Goal: Task Accomplishment & Management: Use online tool/utility

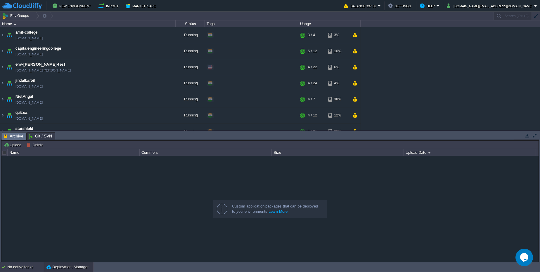
click at [13, 265] on div "No active tasks" at bounding box center [25, 267] width 37 height 9
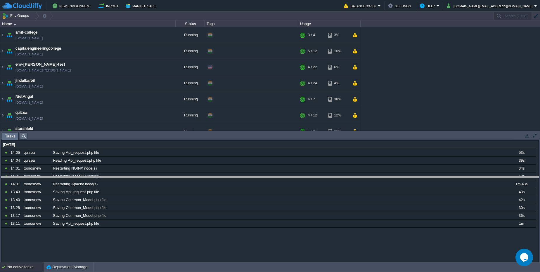
drag, startPoint x: 62, startPoint y: 138, endPoint x: 69, endPoint y: 182, distance: 44.7
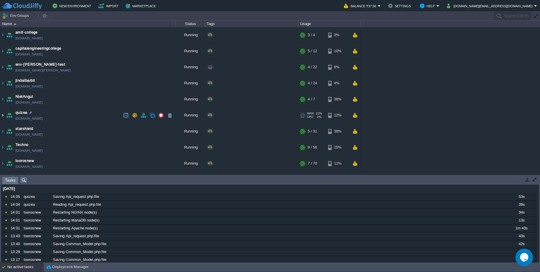
click at [3, 114] on img at bounding box center [2, 115] width 5 height 16
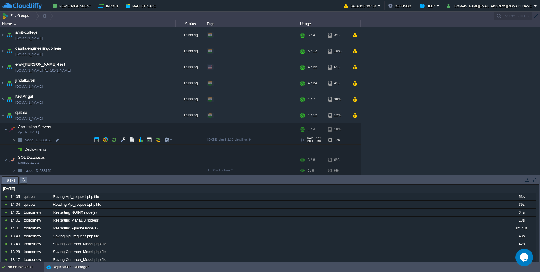
click at [14, 140] on img at bounding box center [14, 140] width 4 height 9
drag, startPoint x: 59, startPoint y: 157, endPoint x: 42, endPoint y: 125, distance: 36.4
click at [59, 157] on div at bounding box center [59, 158] width 5 height 5
click at [59, 158] on div at bounding box center [59, 158] width 5 height 5
click at [225, 160] on td at bounding box center [251, 158] width 93 height 9
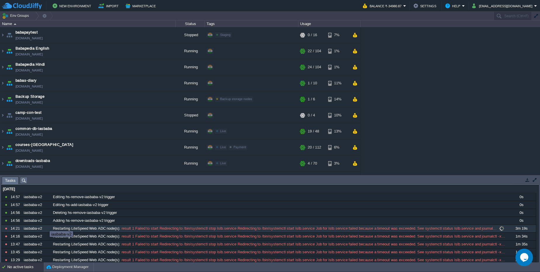
click at [45, 226] on div "iasbaba-v2" at bounding box center [36, 229] width 29 height 8
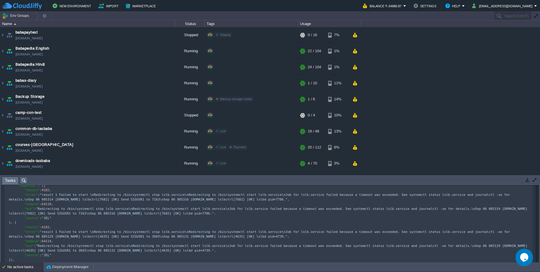
scroll to position [99, 0]
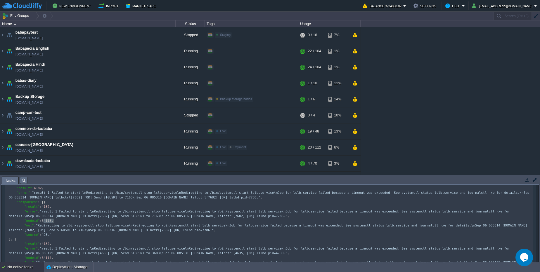
type textarea "64118"
click at [521, 16] on div at bounding box center [512, 16] width 38 height 8
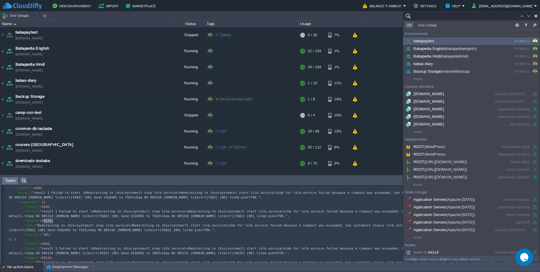
paste input "64118"
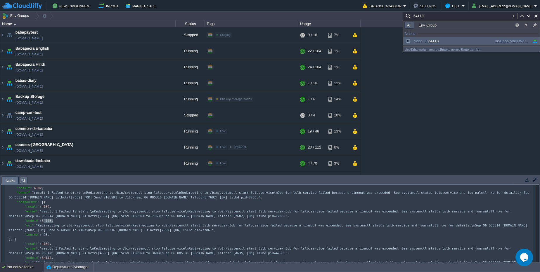
type input "64118"
click at [508, 41] on div "IasBaba Main Website" at bounding box center [510, 41] width 37 height 6
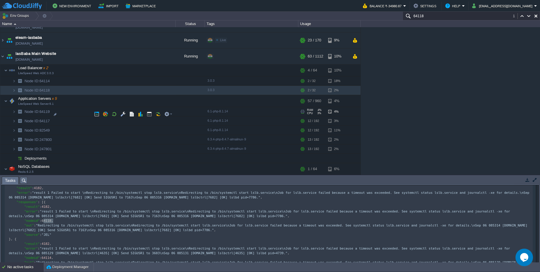
scroll to position [118, 0]
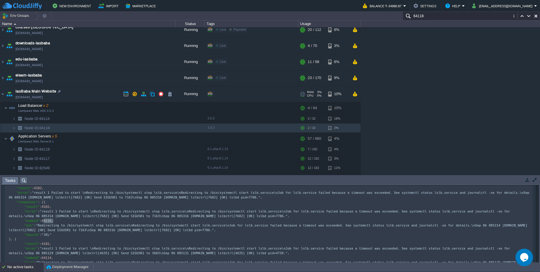
click at [43, 97] on link "iasbaba-v2.cloudjiffy.net" at bounding box center [28, 97] width 27 height 6
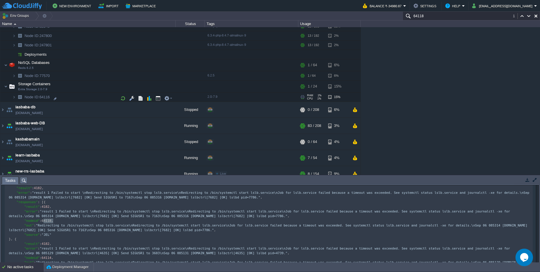
scroll to position [223, 0]
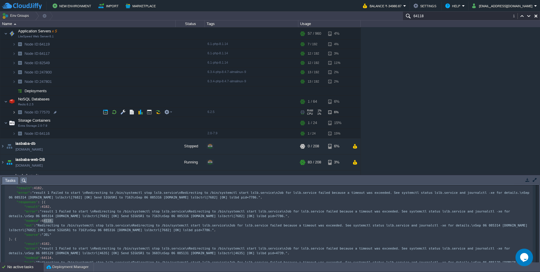
click at [14, 113] on img at bounding box center [14, 112] width 4 height 9
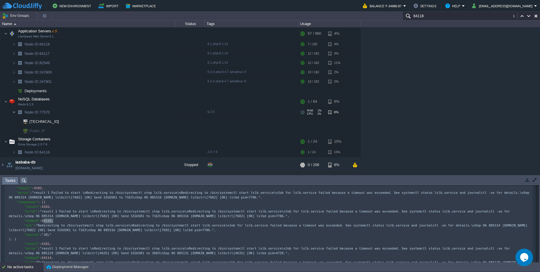
click at [14, 113] on img at bounding box center [14, 112] width 4 height 9
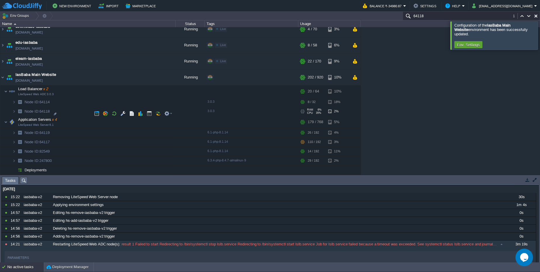
scroll to position [167, 0]
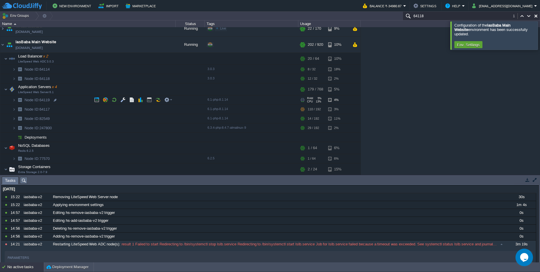
click at [12, 101] on span at bounding box center [6, 100] width 12 height 4
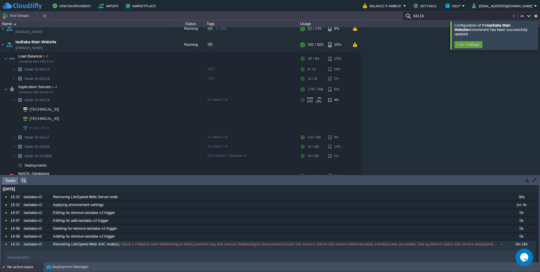
click at [12, 101] on span at bounding box center [6, 100] width 12 height 4
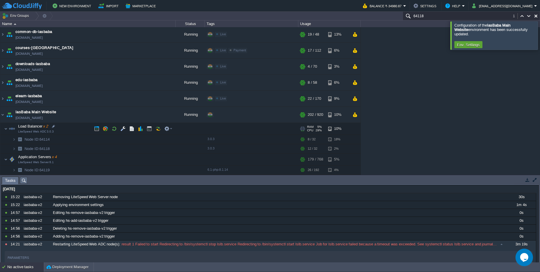
scroll to position [132, 0]
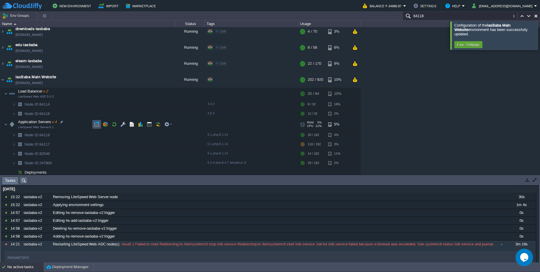
click at [99, 124] on button "button" at bounding box center [96, 124] width 5 height 5
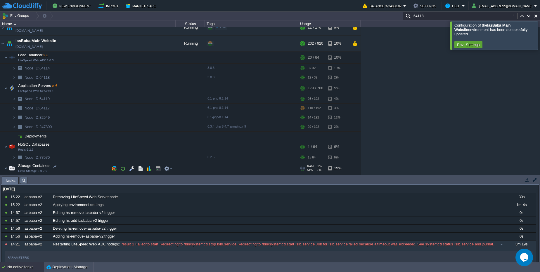
scroll to position [202, 0]
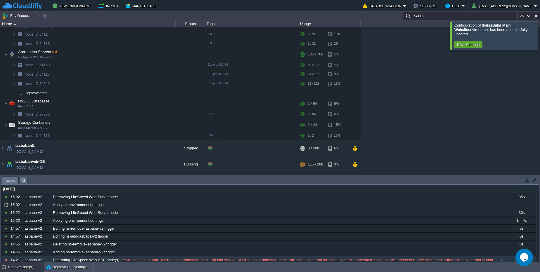
click at [24, 271] on div "1 active task(s)" at bounding box center [25, 267] width 37 height 9
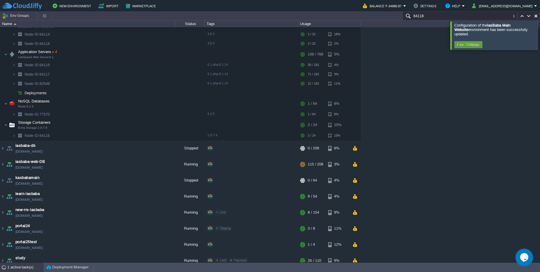
click at [24, 271] on div "1 active task(s)" at bounding box center [25, 267] width 37 height 9
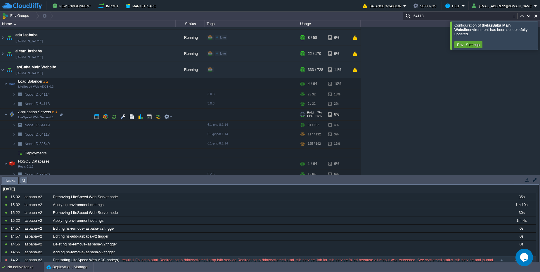
scroll to position [132, 0]
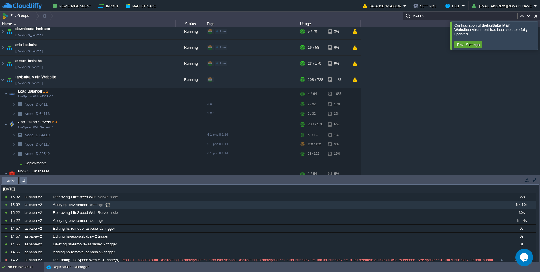
click at [105, 206] on span at bounding box center [108, 204] width 8 height 5
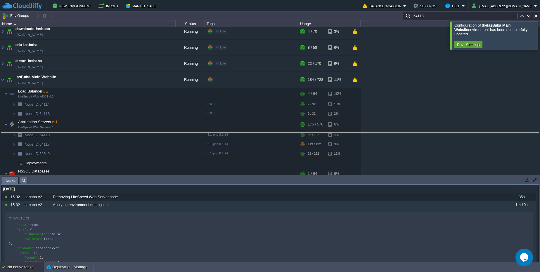
drag, startPoint x: 164, startPoint y: 177, endPoint x: 176, endPoint y: 133, distance: 46.2
click at [176, 133] on body "New Environment Import Marketplace Bonus ₹0.00 Upgrade Account Balance ₹-34980.…" at bounding box center [270, 136] width 540 height 272
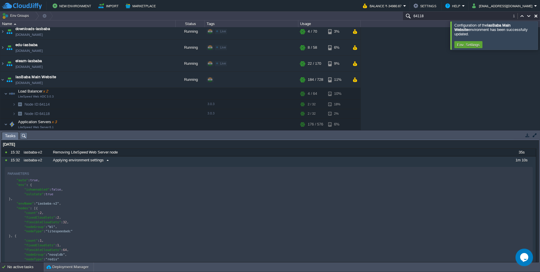
click at [107, 161] on span at bounding box center [108, 160] width 8 height 5
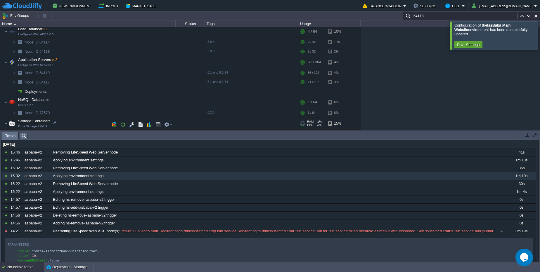
scroll to position [228, 0]
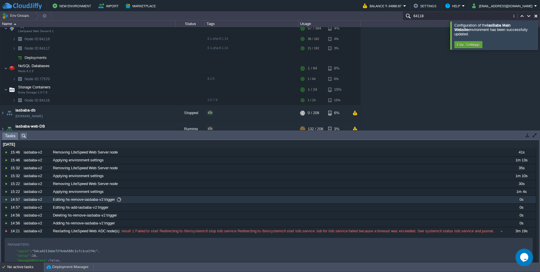
click at [118, 197] on div "Editing hs-remove-iasbaba-v2 trigger" at bounding box center [278, 200] width 455 height 8
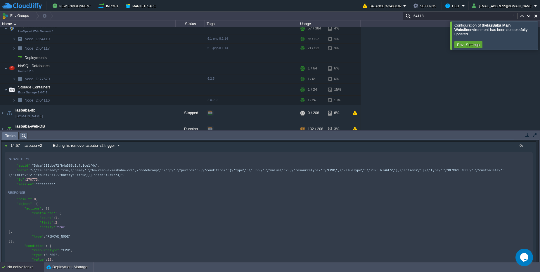
scroll to position [70, 0]
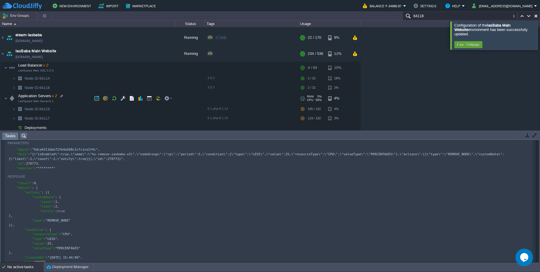
scroll to position [123, 0]
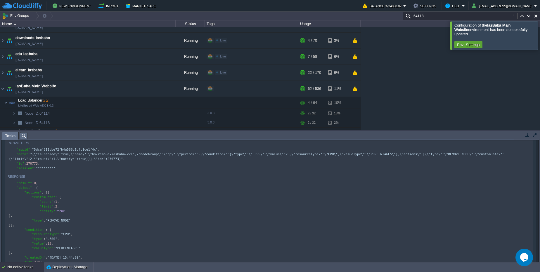
click at [10, 135] on span "Tasks" at bounding box center [10, 135] width 11 height 7
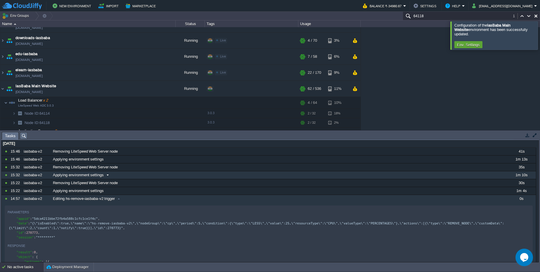
scroll to position [0, 0]
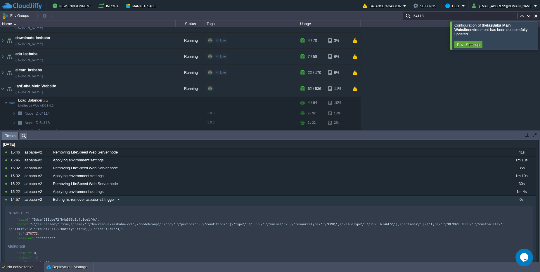
click at [32, 198] on div "iasbaba-v2" at bounding box center [36, 200] width 29 height 8
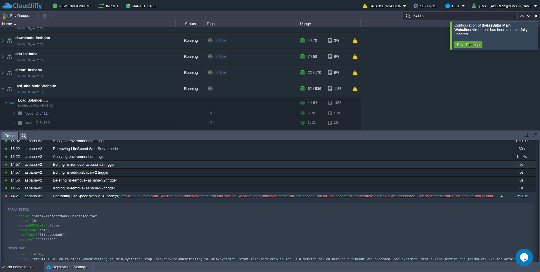
scroll to position [13, 0]
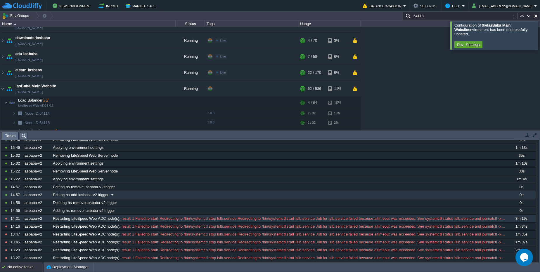
click at [8, 199] on div "10809175 15:46 iasbaba-v2 Removing LiteSpeed Web Server node 41s 1757097000000 …" at bounding box center [268, 199] width 534 height 126
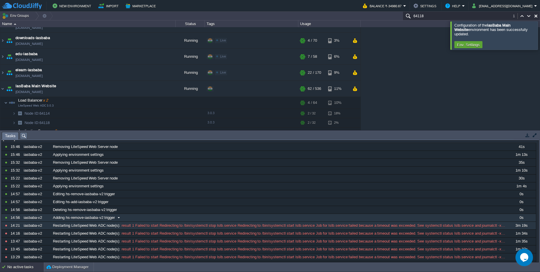
scroll to position [0, 0]
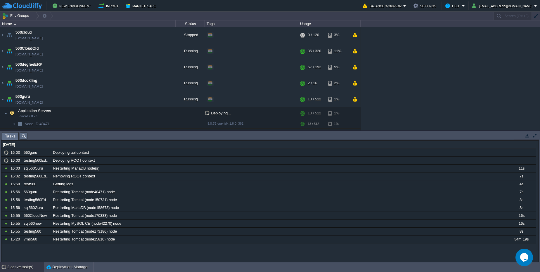
scroll to position [41, 0]
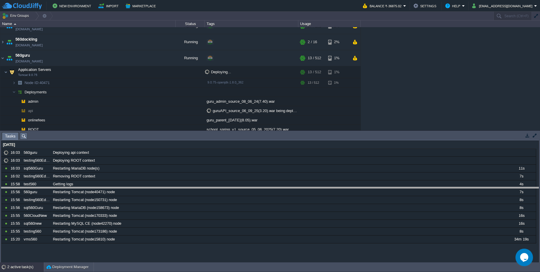
drag, startPoint x: 375, startPoint y: 136, endPoint x: 378, endPoint y: 191, distance: 55.0
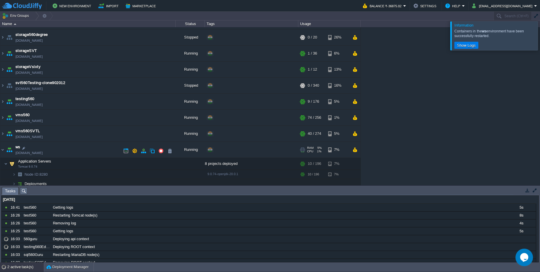
scroll to position [414, 0]
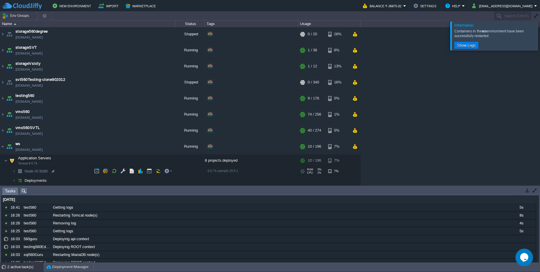
click at [11, 172] on img at bounding box center [8, 169] width 8 height 5
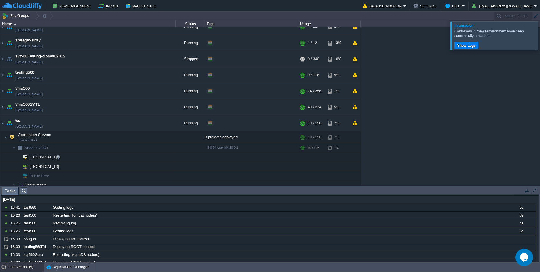
scroll to position [442, 0]
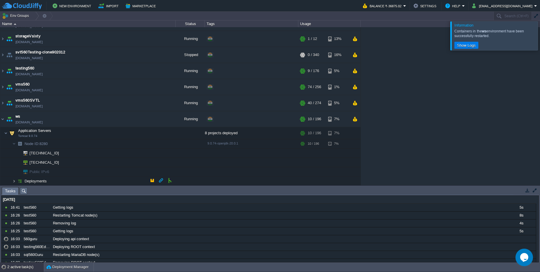
click at [13, 180] on img at bounding box center [14, 181] width 4 height 9
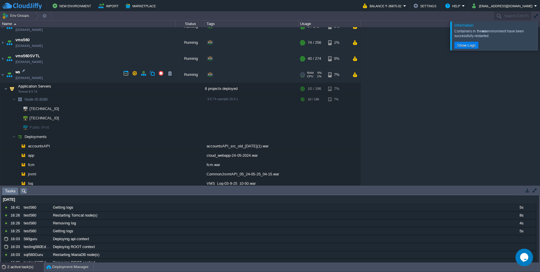
scroll to position [480, 0]
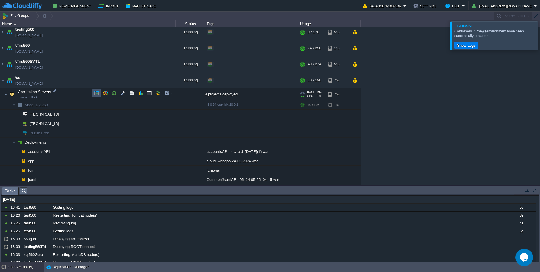
click at [98, 91] on button "button" at bounding box center [96, 93] width 5 height 5
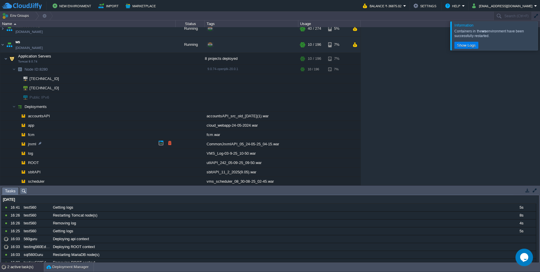
scroll to position [445, 0]
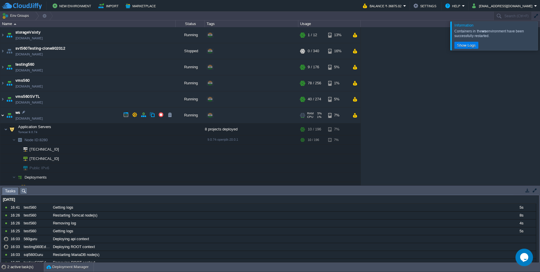
click at [3, 116] on img at bounding box center [2, 115] width 5 height 16
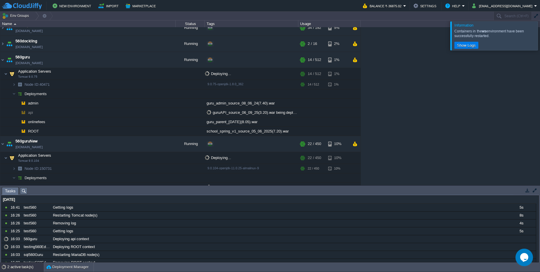
scroll to position [32, 0]
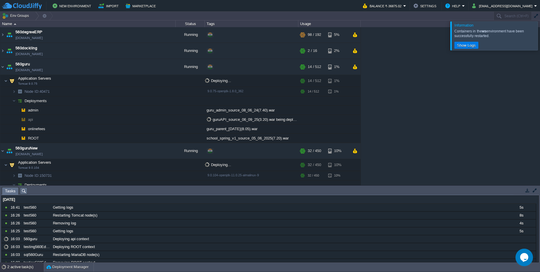
click at [419, 93] on div "560cloud 560cloud.cloudjiffy.net Stopped + Add to Env Group RAM 0% CPU 0% 0 / 1…" at bounding box center [270, 106] width 540 height 158
click at [54, 91] on div at bounding box center [55, 91] width 5 height 5
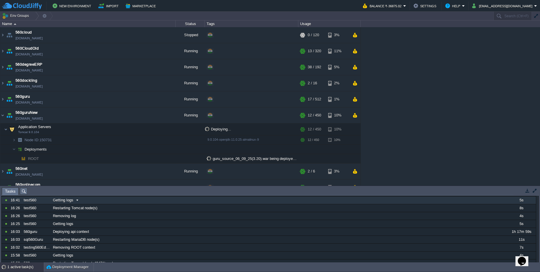
scroll to position [28, 0]
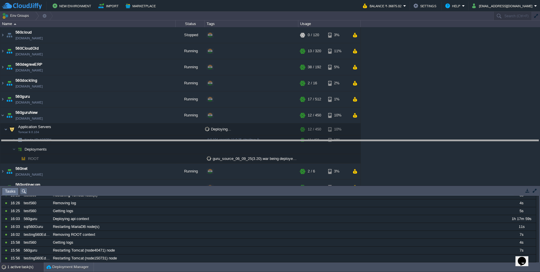
drag, startPoint x: 241, startPoint y: 189, endPoint x: 242, endPoint y: 184, distance: 5.3
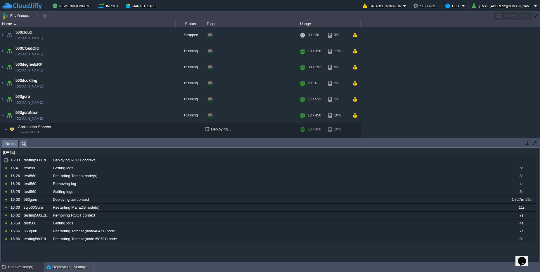
scroll to position [0, 0]
click at [27, 119] on link "testing560edubee.cloudjiffy.net" at bounding box center [28, 119] width 27 height 6
click at [93, 128] on td at bounding box center [96, 129] width 9 height 9
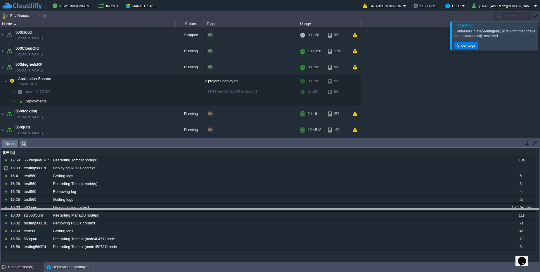
drag, startPoint x: 101, startPoint y: 147, endPoint x: 103, endPoint y: 216, distance: 68.7
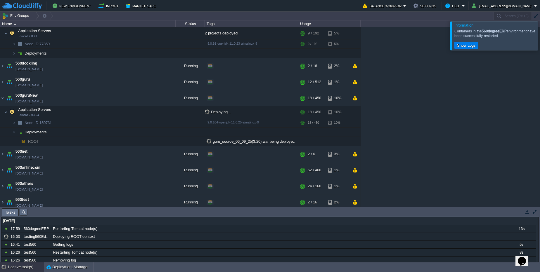
scroll to position [44, 0]
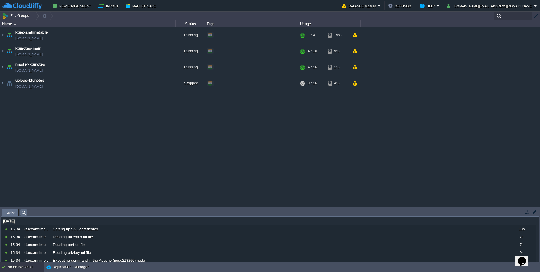
click at [520, 14] on div at bounding box center [512, 16] width 38 height 8
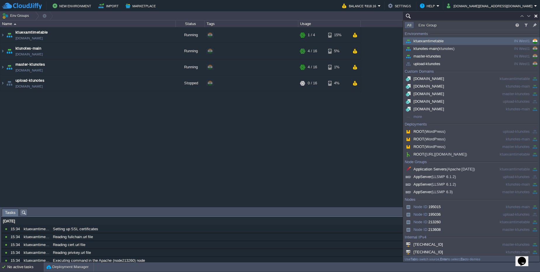
paste input "195015"
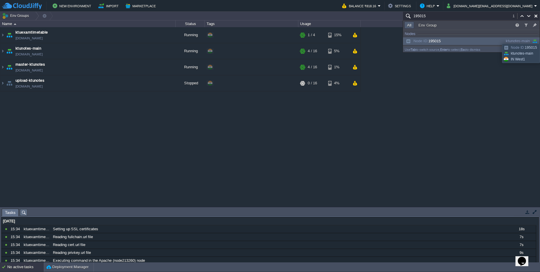
type input "195015"
click at [499, 42] on div "ktunotes-main" at bounding box center [510, 41] width 37 height 6
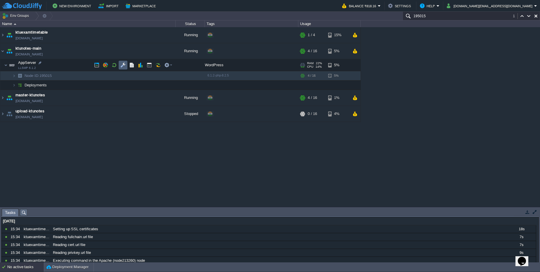
click at [121, 63] on td at bounding box center [123, 65] width 9 height 9
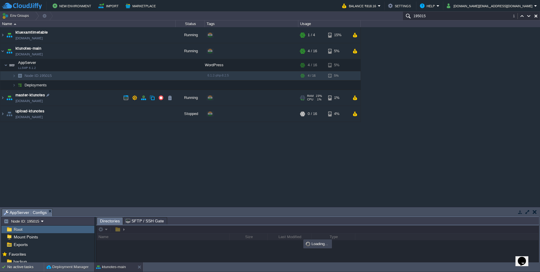
click at [316, 208] on div "Tasks Activity Log Archive Git / SVN AppServer : Configs No items to display id…" at bounding box center [270, 234] width 540 height 55
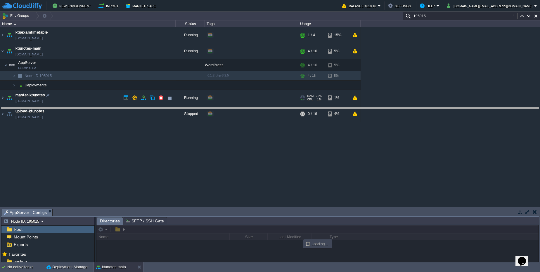
drag, startPoint x: 316, startPoint y: 210, endPoint x: 306, endPoint y: 107, distance: 102.7
click at [306, 108] on body "New Environment Import Marketplace Bonus ₹0.00 Upgrade Account Balance ₹818.16 …" at bounding box center [270, 136] width 540 height 272
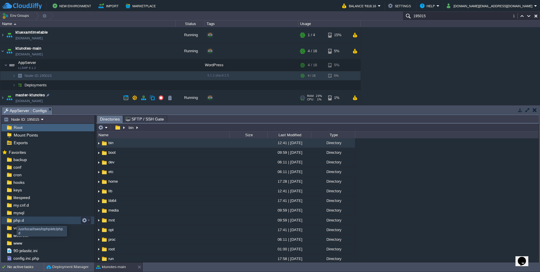
click at [16, 220] on span "php.d" at bounding box center [18, 220] width 13 height 5
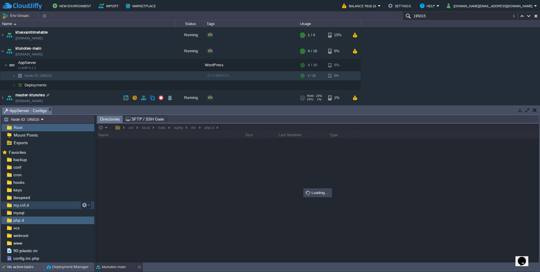
scroll to position [29, 0]
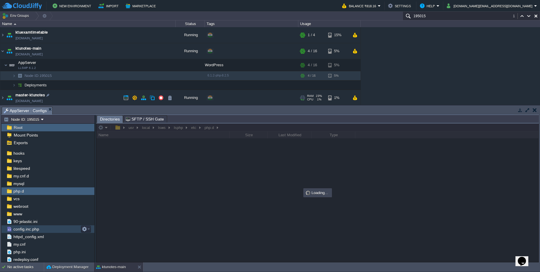
click at [34, 230] on span "config.inc.php" at bounding box center [26, 229] width 28 height 5
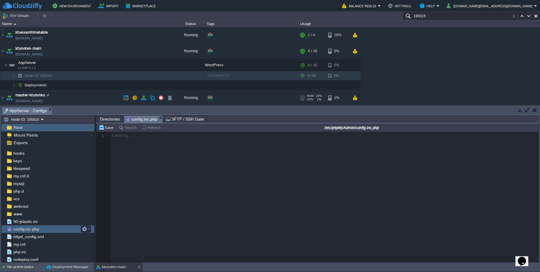
click at [34, 230] on span "config.inc.php" at bounding box center [26, 229] width 28 height 5
click at [33, 53] on link "[DOMAIN_NAME]" at bounding box center [28, 54] width 27 height 6
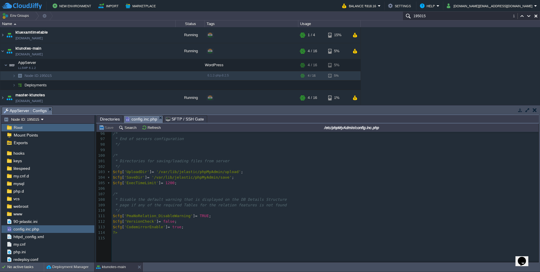
scroll to position [654, 0]
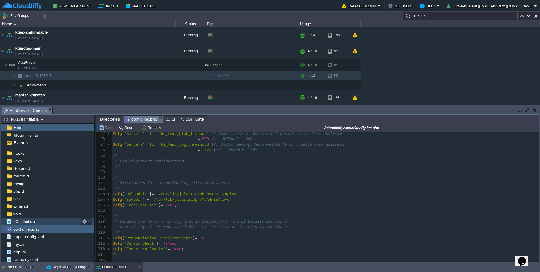
click at [41, 221] on div "90-jelastic.ini" at bounding box center [47, 222] width 93 height 8
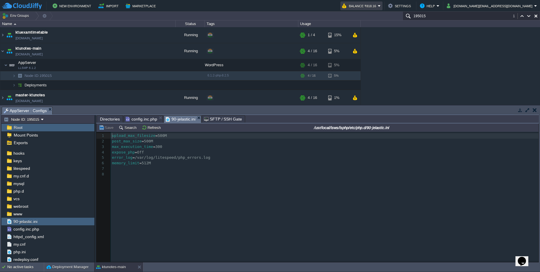
scroll to position [2, 0]
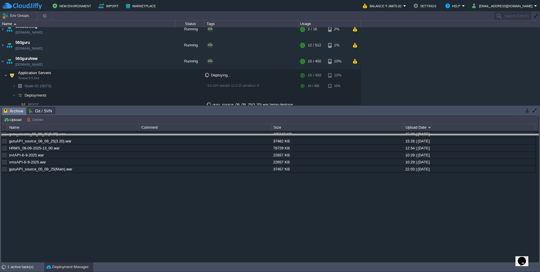
drag, startPoint x: 147, startPoint y: 114, endPoint x: 151, endPoint y: 168, distance: 53.6
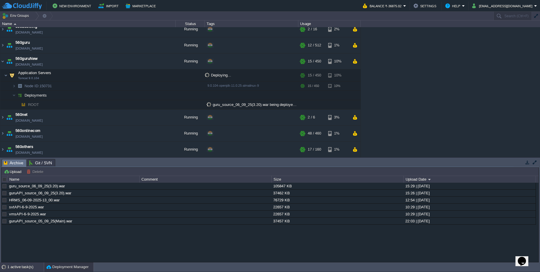
click at [16, 270] on div "1 active task(s)" at bounding box center [25, 267] width 37 height 9
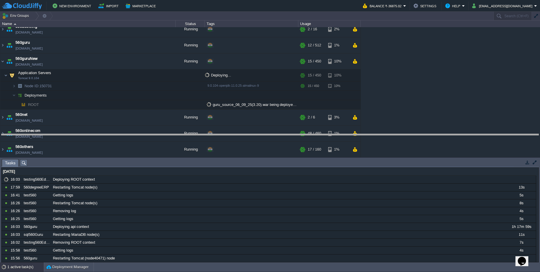
drag, startPoint x: 145, startPoint y: 161, endPoint x: 152, endPoint y: 130, distance: 31.5
